Goal: Information Seeking & Learning: Learn about a topic

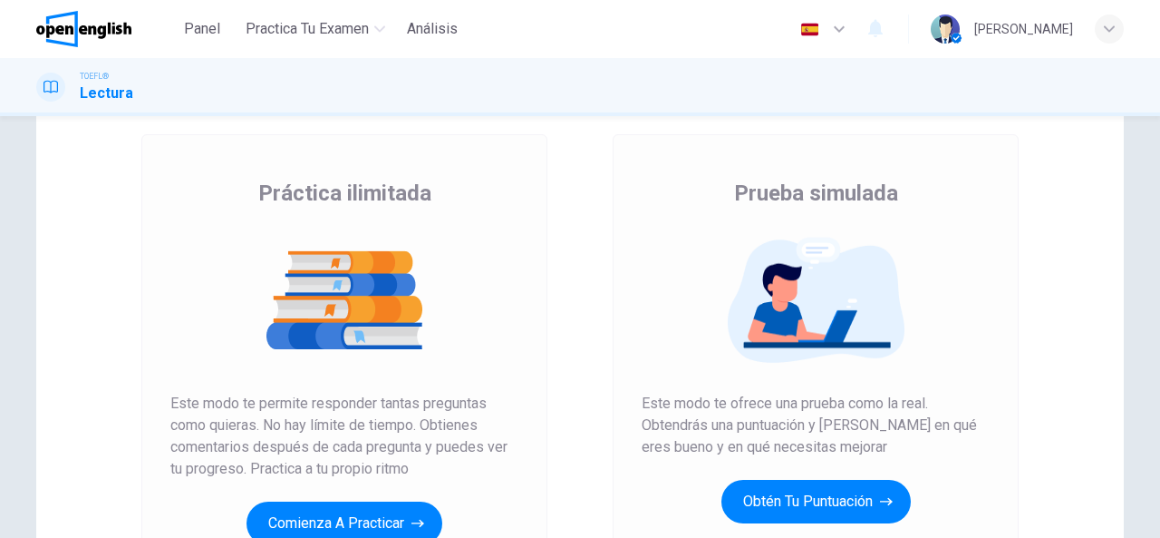
scroll to position [207, 0]
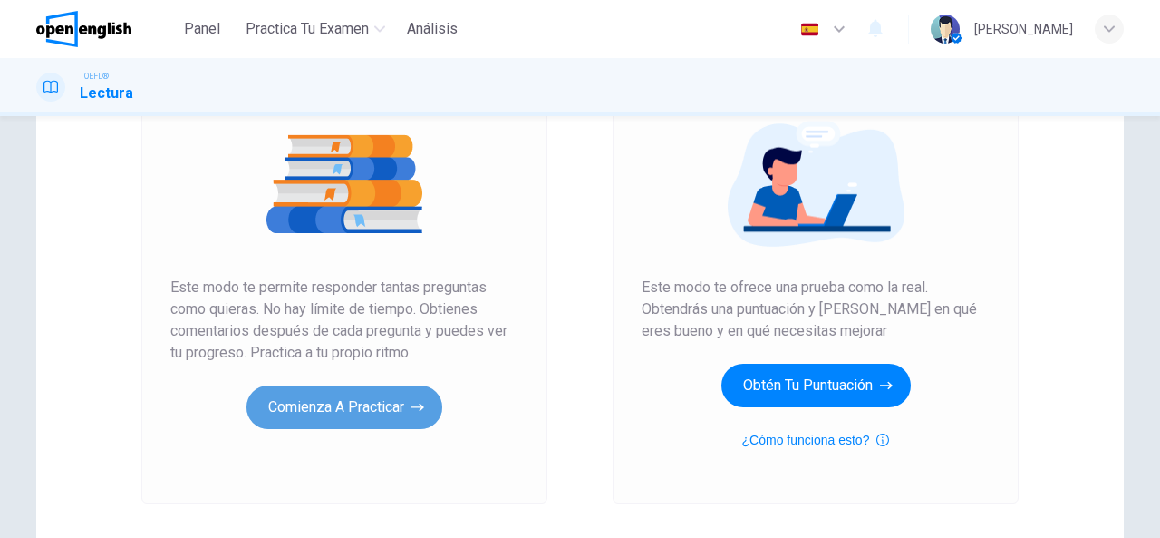
click at [344, 409] on button "Comienza a practicar" at bounding box center [345, 407] width 196 height 44
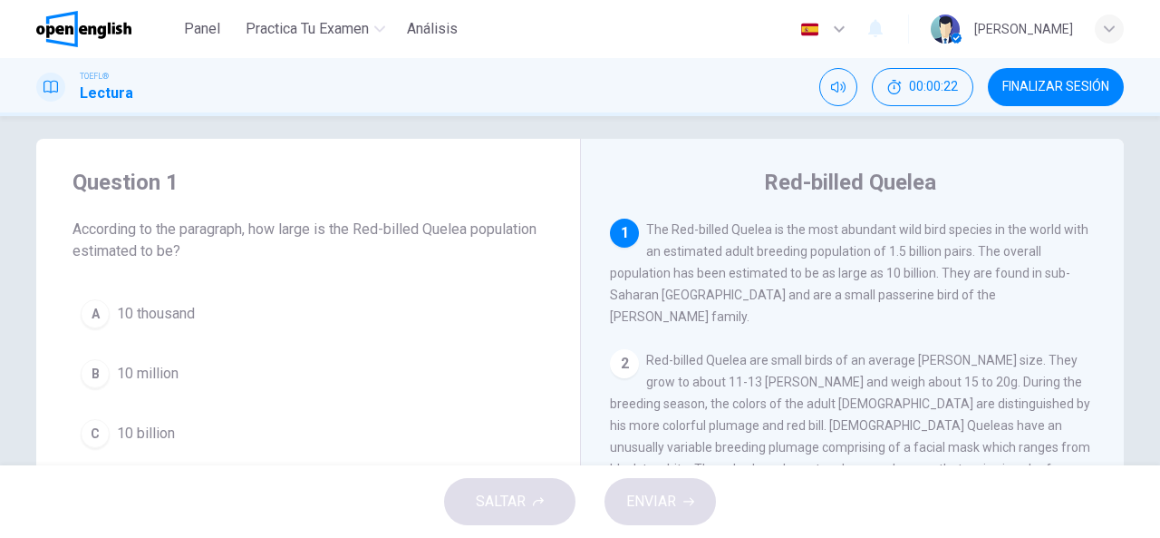
scroll to position [15, 0]
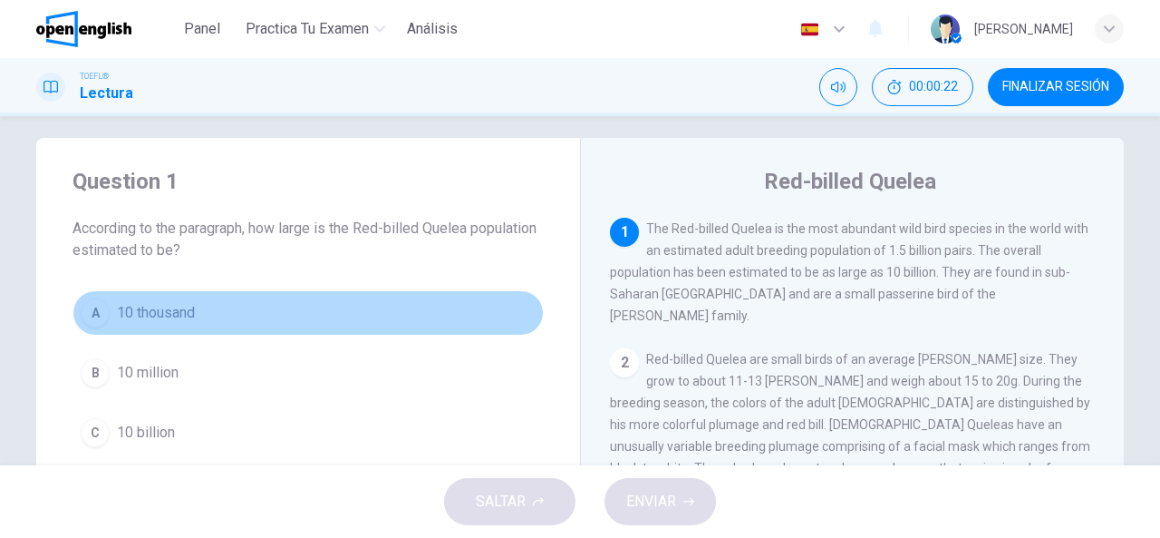
click at [202, 333] on button "A 10 thousand" at bounding box center [308, 312] width 471 height 45
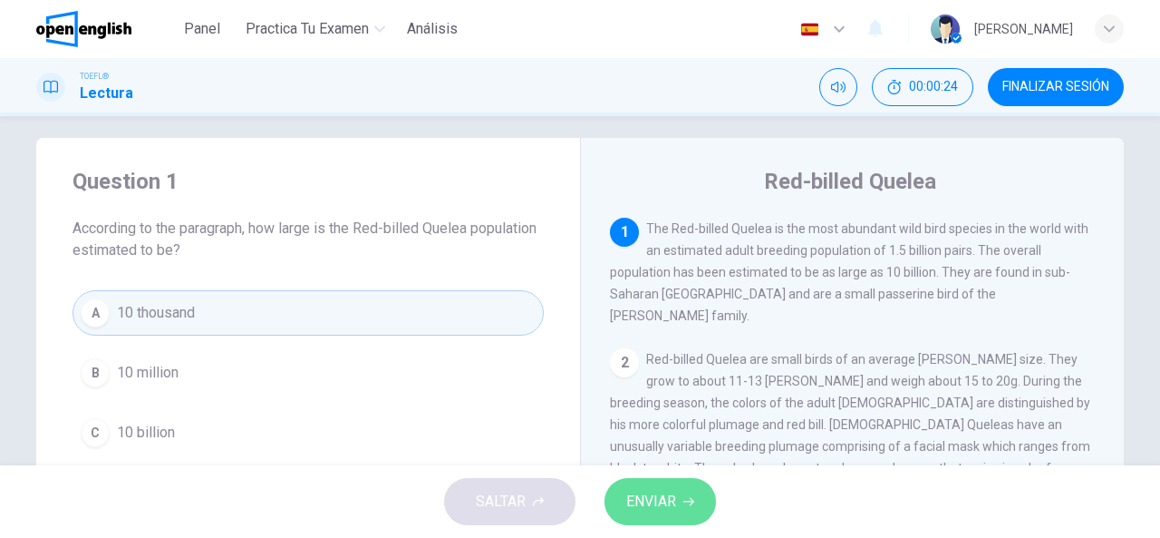
click at [689, 500] on icon "button" at bounding box center [689, 501] width 11 height 11
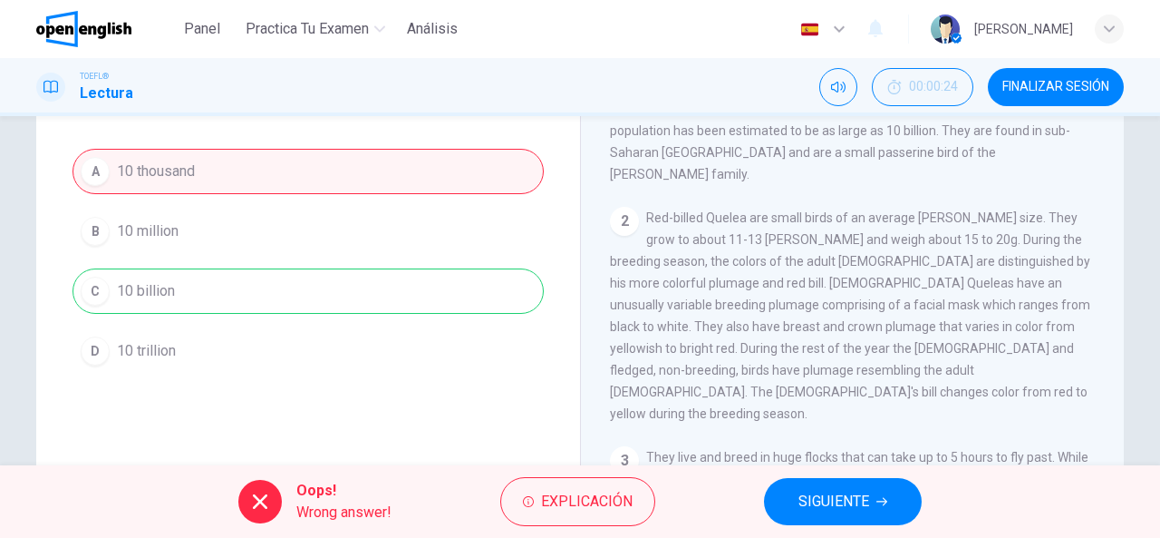
scroll to position [157, 0]
click at [563, 499] on span "Explicación" at bounding box center [587, 501] width 92 height 25
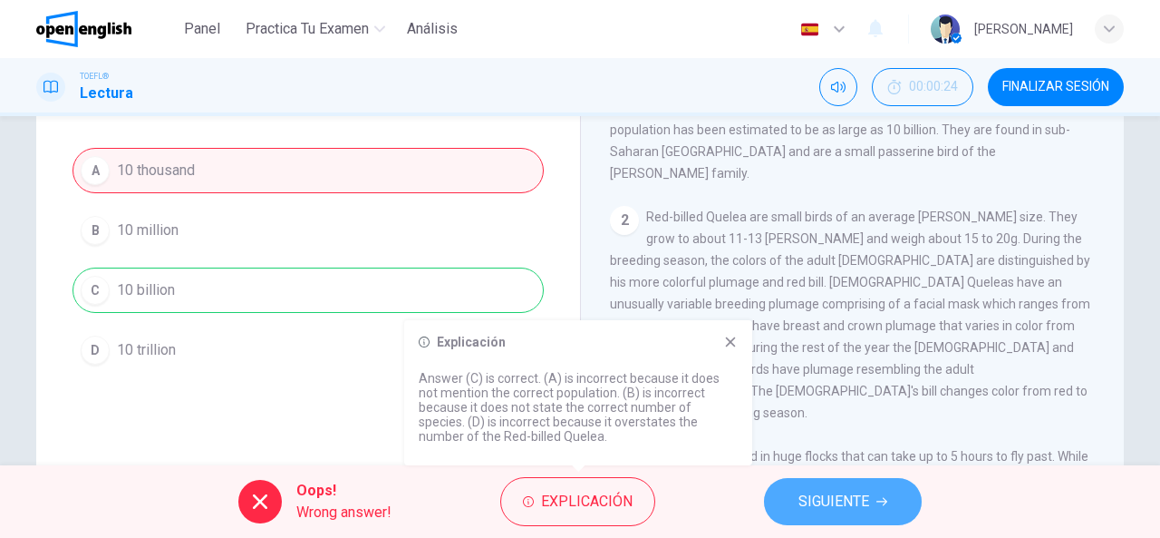
click at [791, 498] on button "SIGUIENTE" at bounding box center [843, 501] width 158 height 47
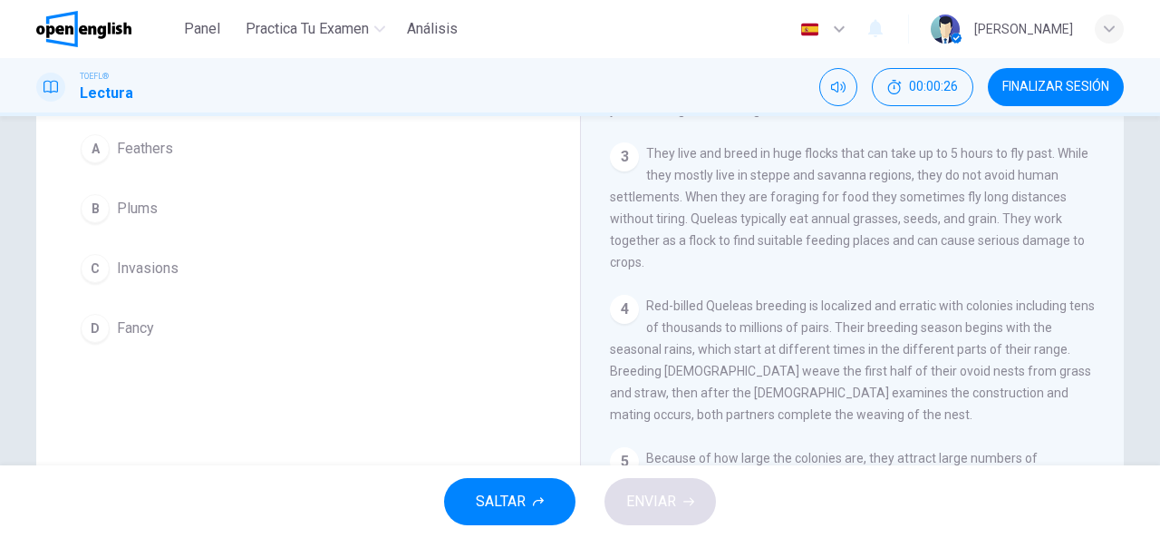
scroll to position [0, 0]
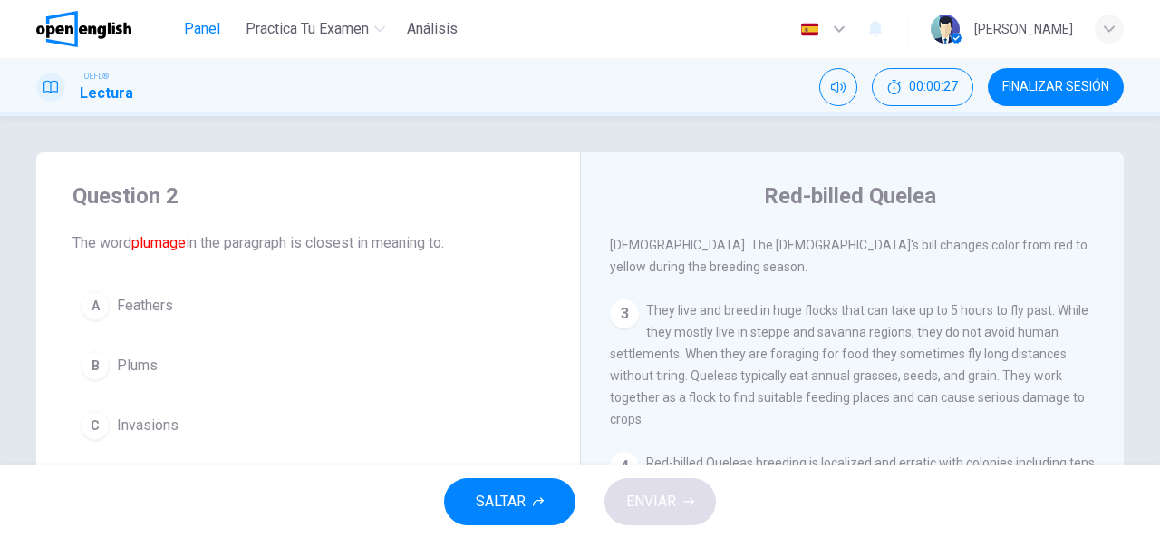
click at [212, 28] on span "Panel" at bounding box center [202, 29] width 36 height 22
click at [1040, 103] on button "FINALIZAR SESIÓN" at bounding box center [1056, 87] width 136 height 38
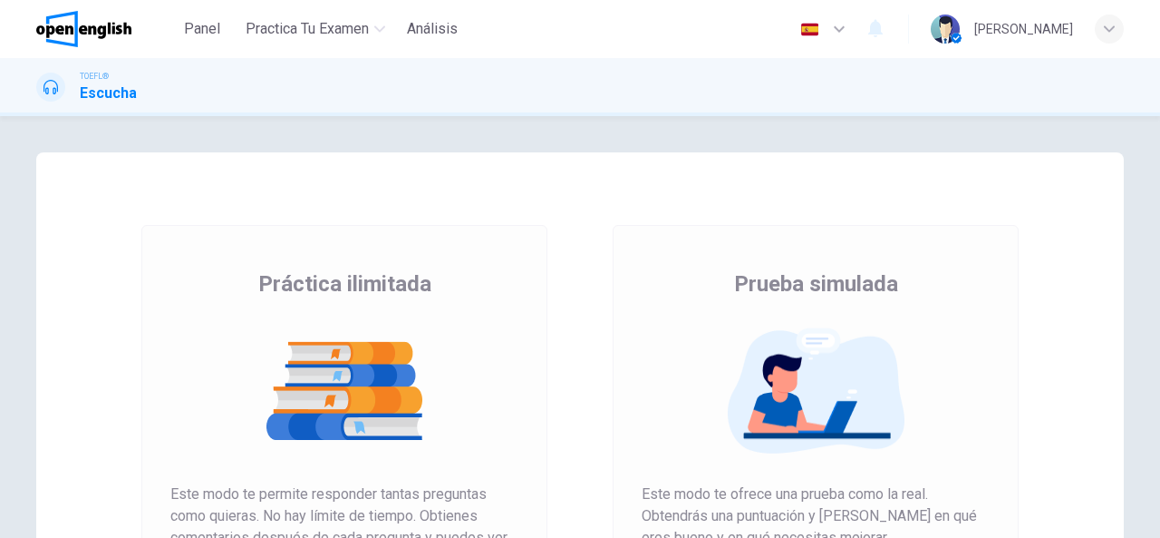
scroll to position [339, 0]
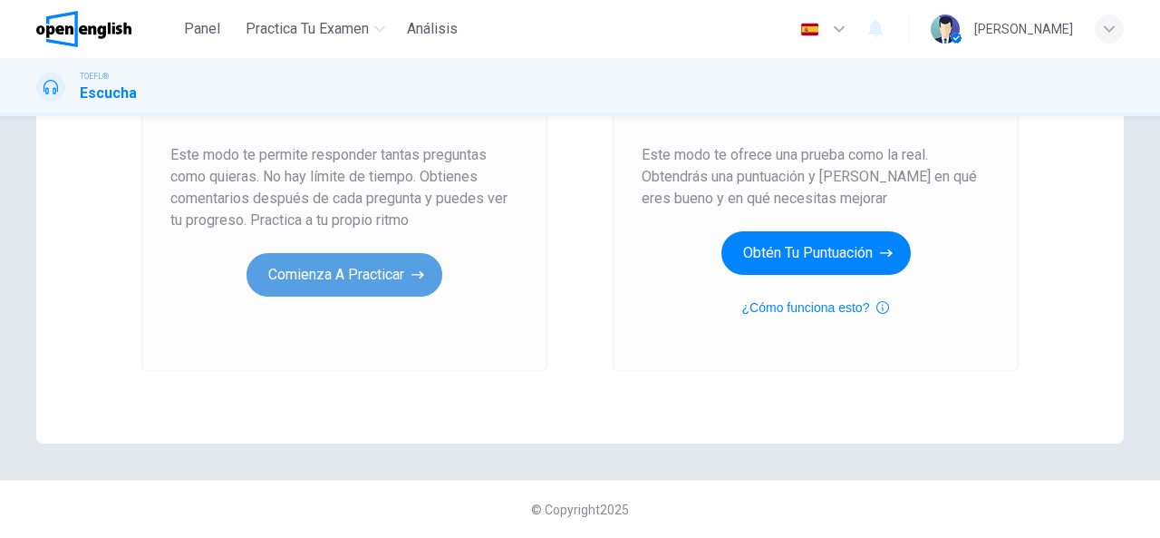
click at [339, 271] on button "Comienza a practicar" at bounding box center [345, 275] width 196 height 44
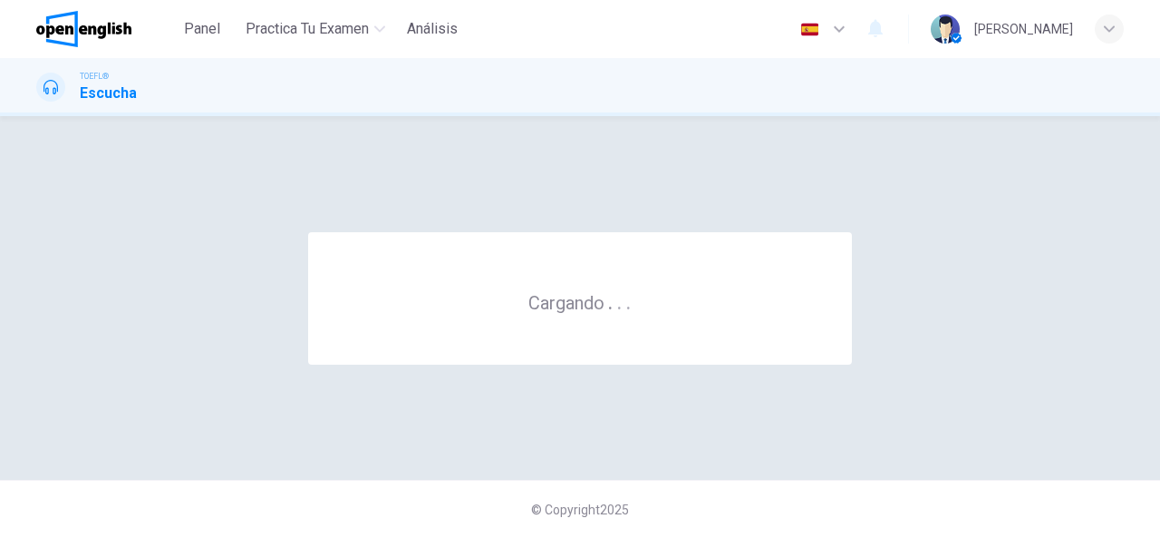
scroll to position [0, 0]
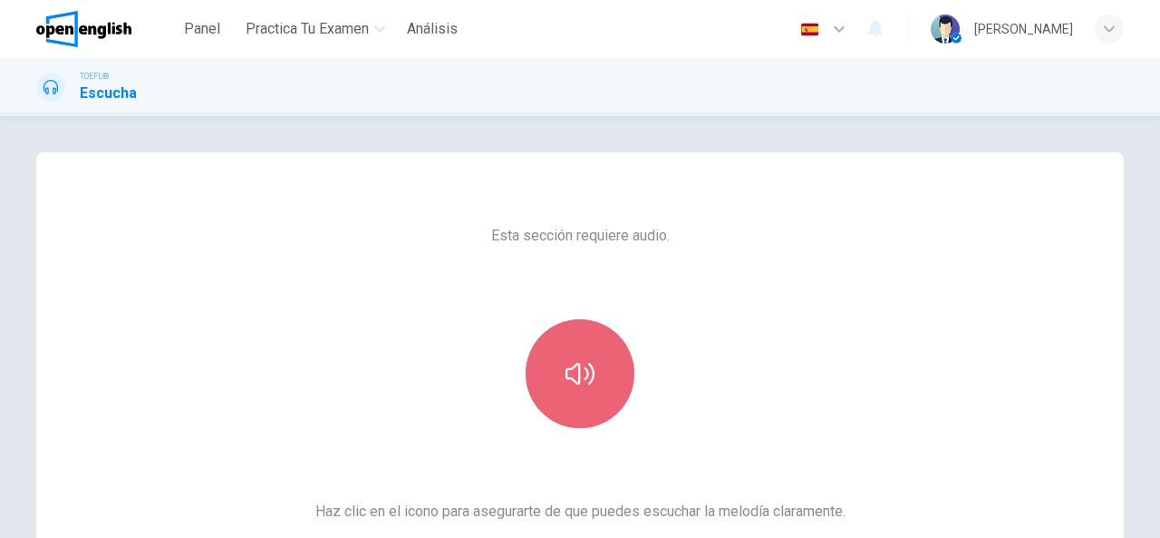
click at [566, 376] on icon "button" at bounding box center [580, 374] width 29 height 22
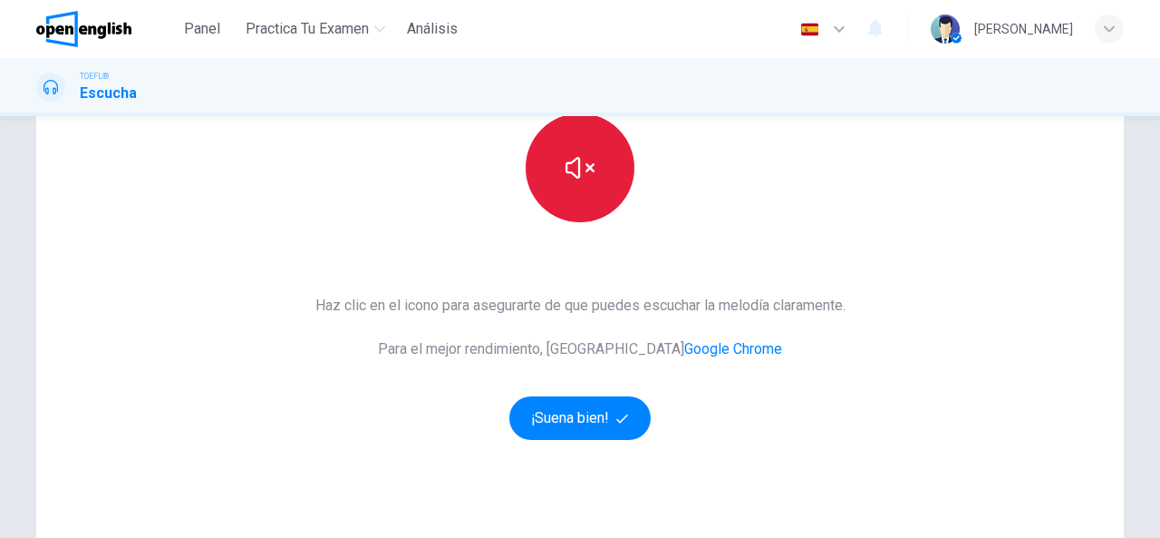
scroll to position [207, 0]
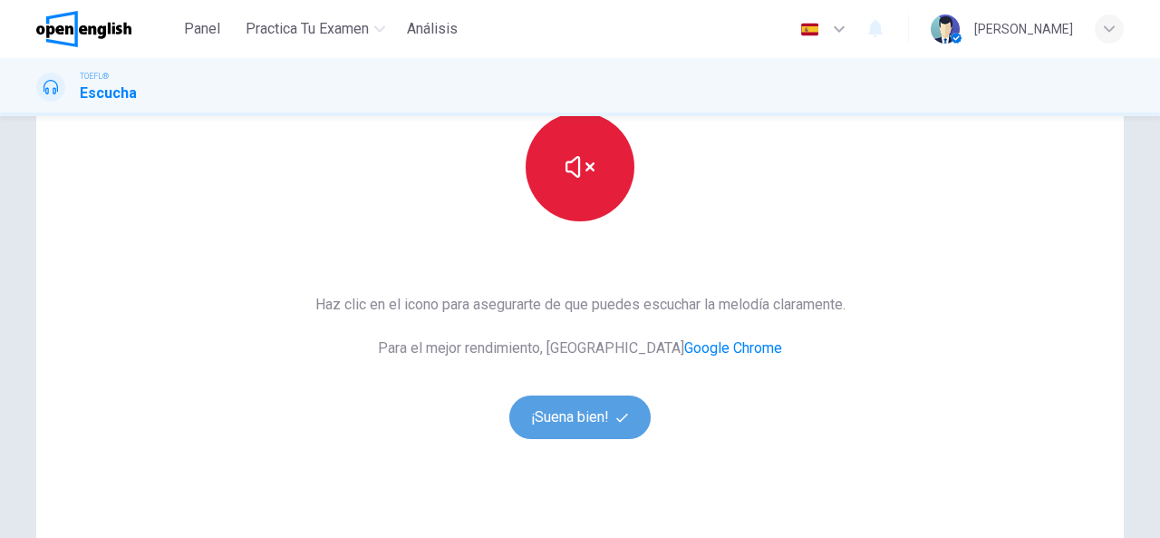
click at [626, 402] on button "¡Suena bien!" at bounding box center [579, 417] width 141 height 44
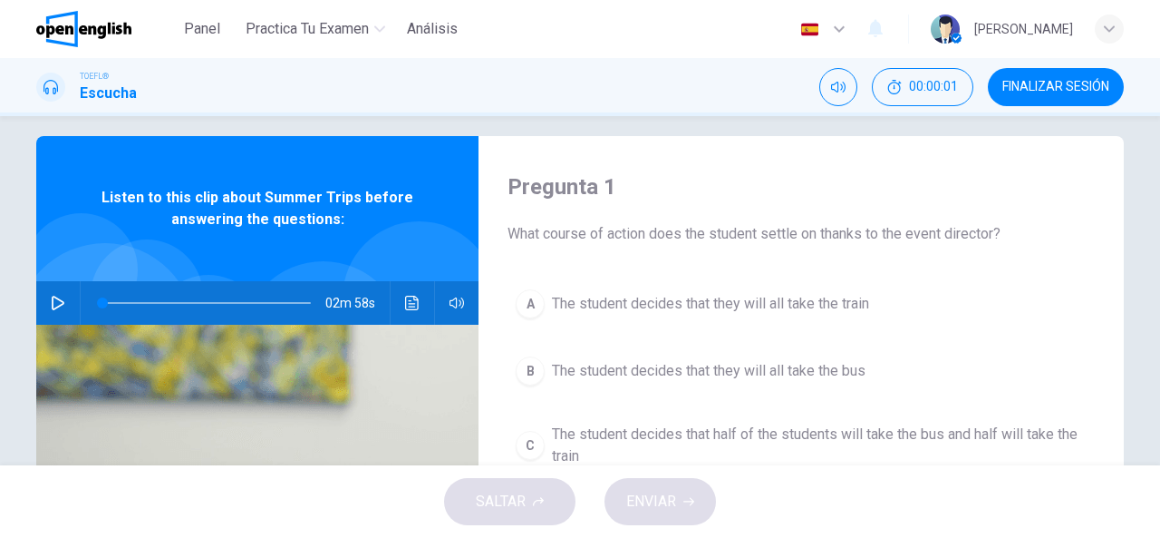
scroll to position [0, 0]
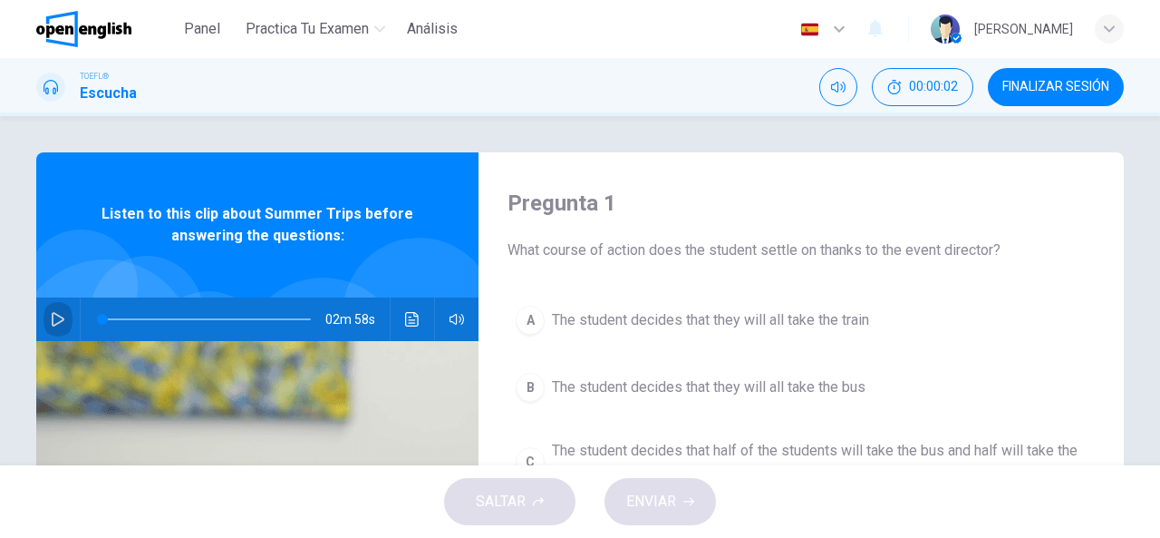
click at [51, 317] on icon "button" at bounding box center [58, 319] width 15 height 15
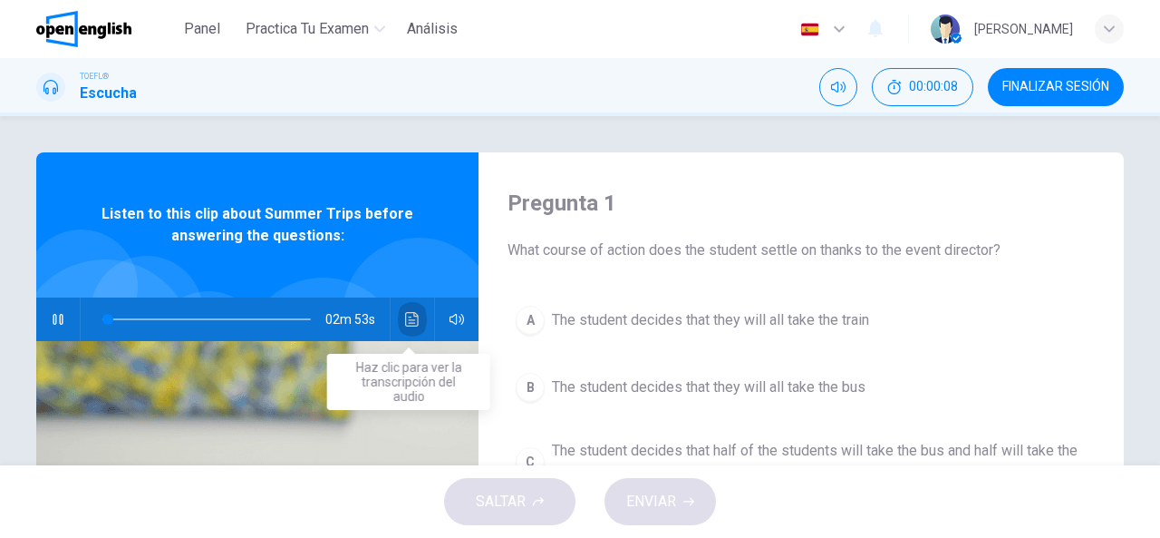
click at [412, 316] on icon "Haz clic para ver la transcripción del audio" at bounding box center [412, 319] width 14 height 15
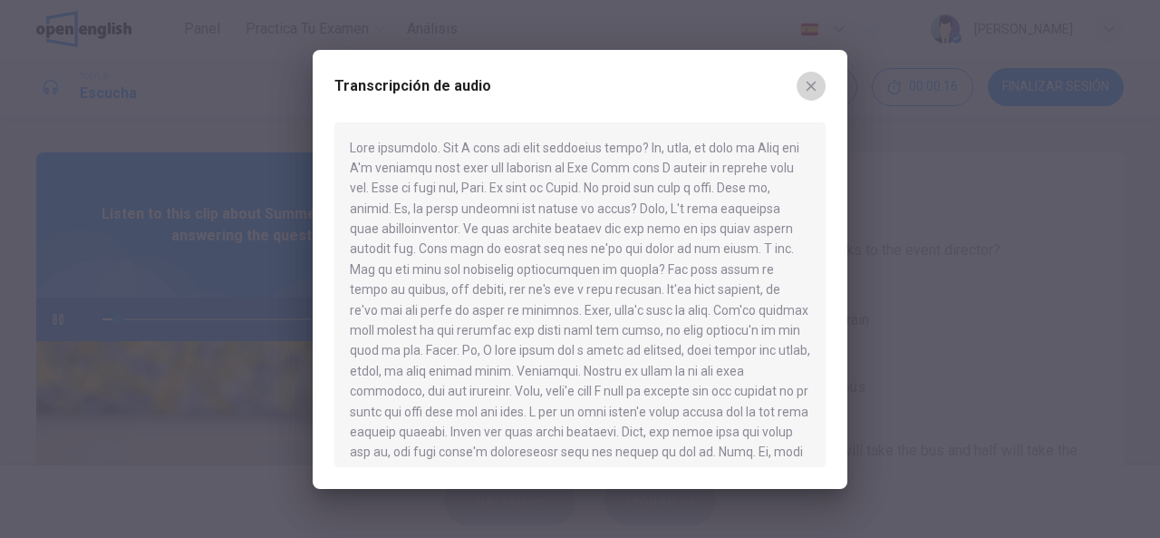
click at [812, 82] on icon "button" at bounding box center [811, 86] width 15 height 15
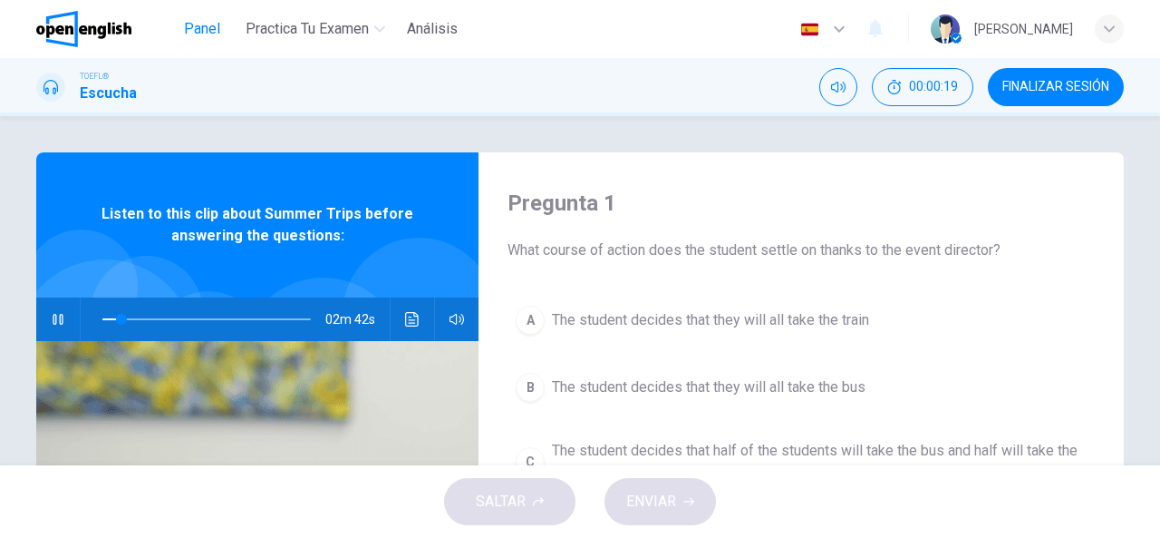
type input "*"
click at [214, 28] on span "Panel" at bounding box center [202, 29] width 36 height 22
